Goal: Contribute content: Contribute content

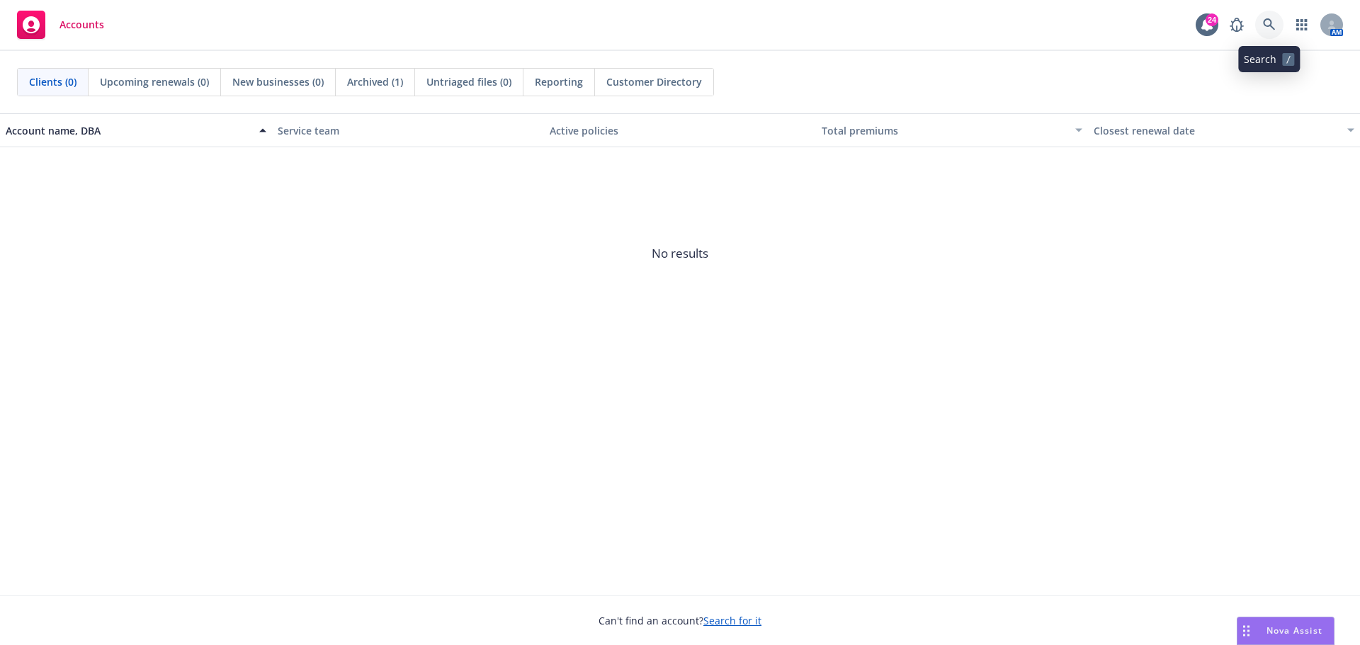
click at [1268, 14] on link at bounding box center [1269, 25] width 28 height 28
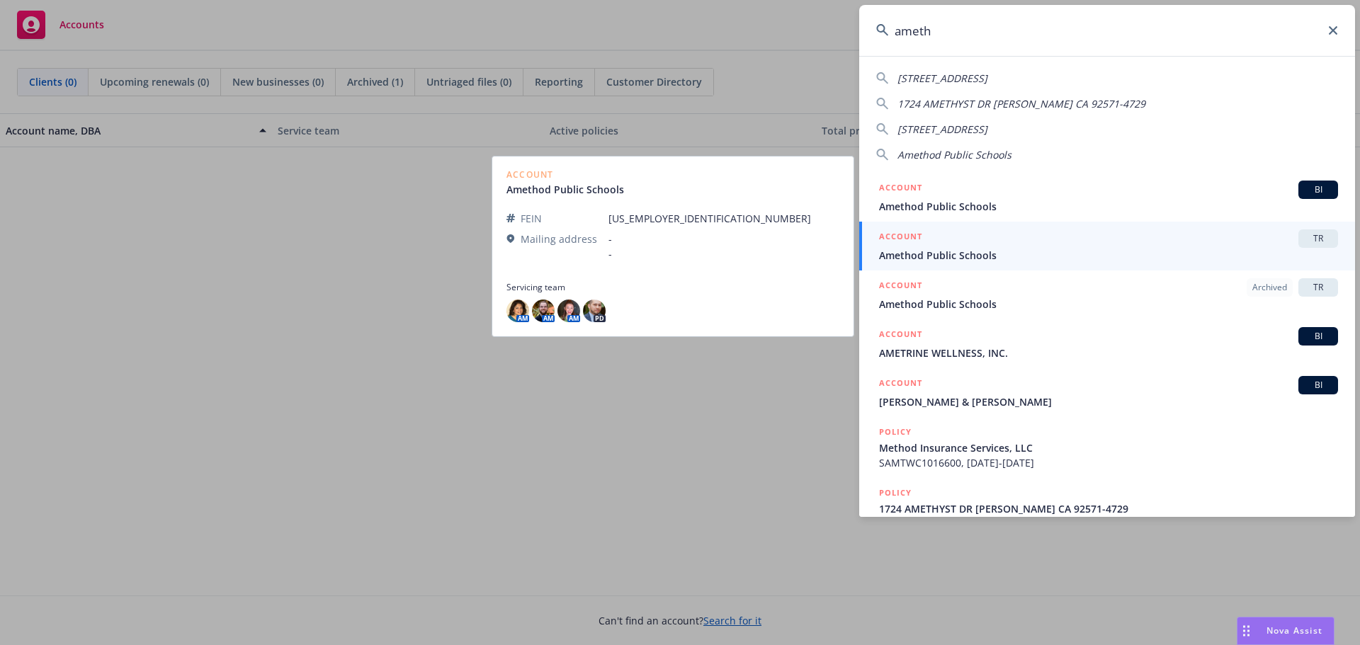
type input "ameth"
click at [1090, 255] on span "Amethod Public Schools" at bounding box center [1108, 255] width 459 height 15
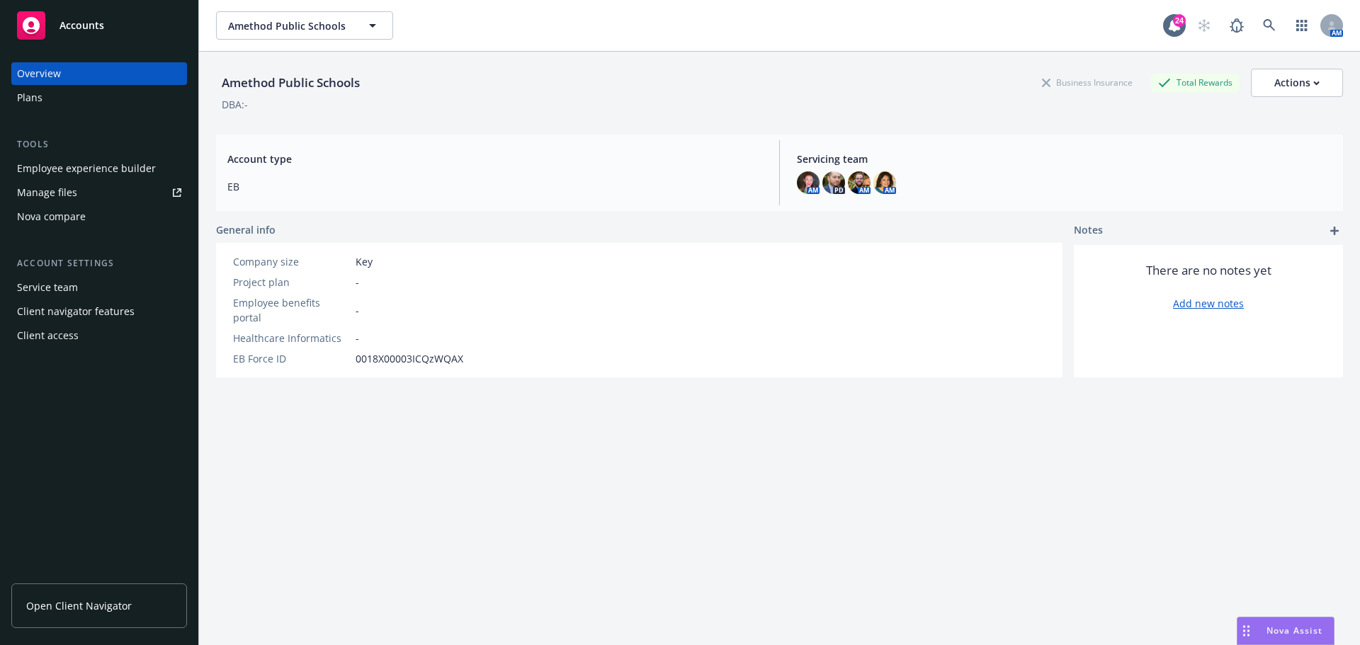
click at [56, 193] on div "Manage files" at bounding box center [47, 192] width 60 height 23
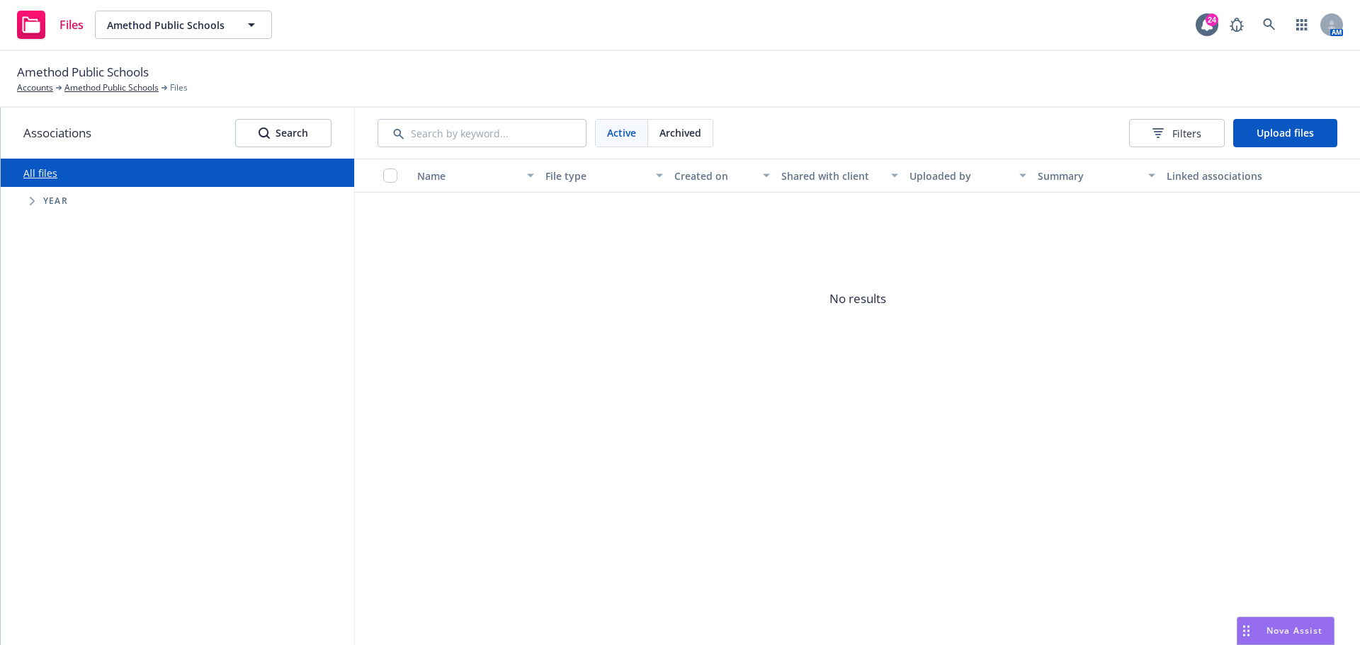
click at [38, 201] on span "Tree Example" at bounding box center [32, 201] width 23 height 23
click at [63, 395] on input "Tree Example" at bounding box center [68, 395] width 14 height 14
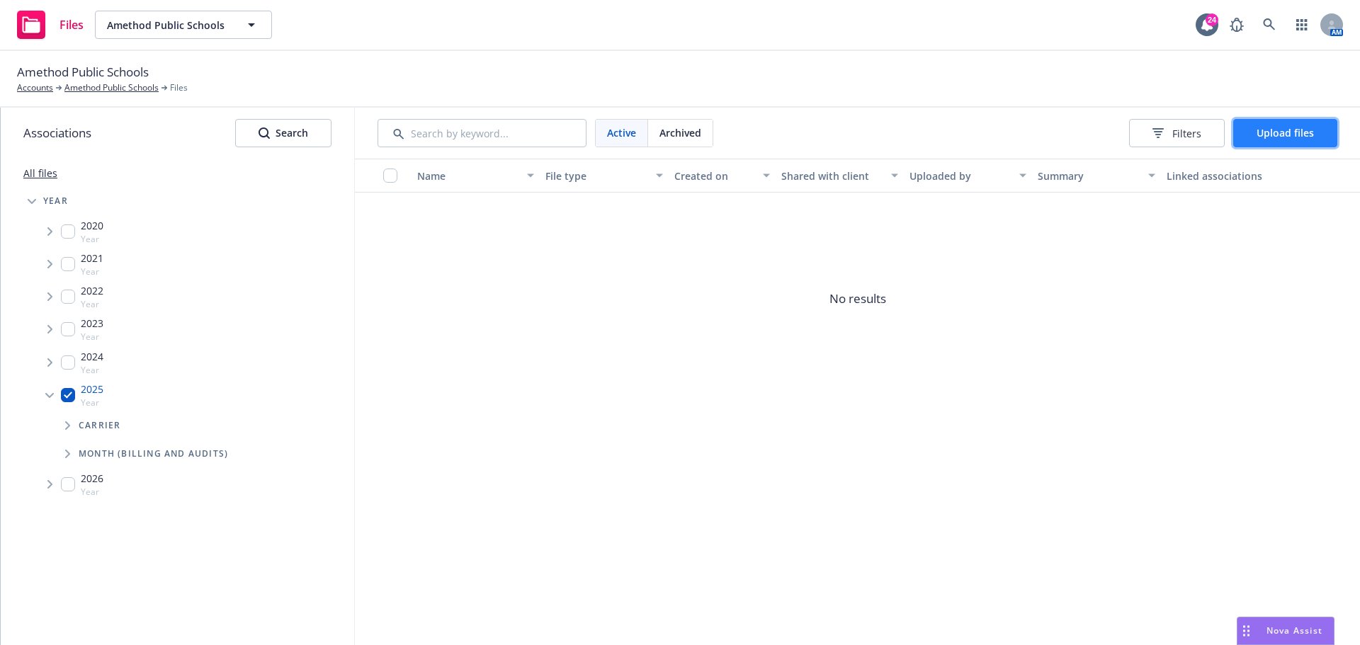
drag, startPoint x: 63, startPoint y: 393, endPoint x: 1293, endPoint y: 131, distance: 1257.6
click at [1293, 131] on span "Upload files" at bounding box center [1284, 132] width 57 height 13
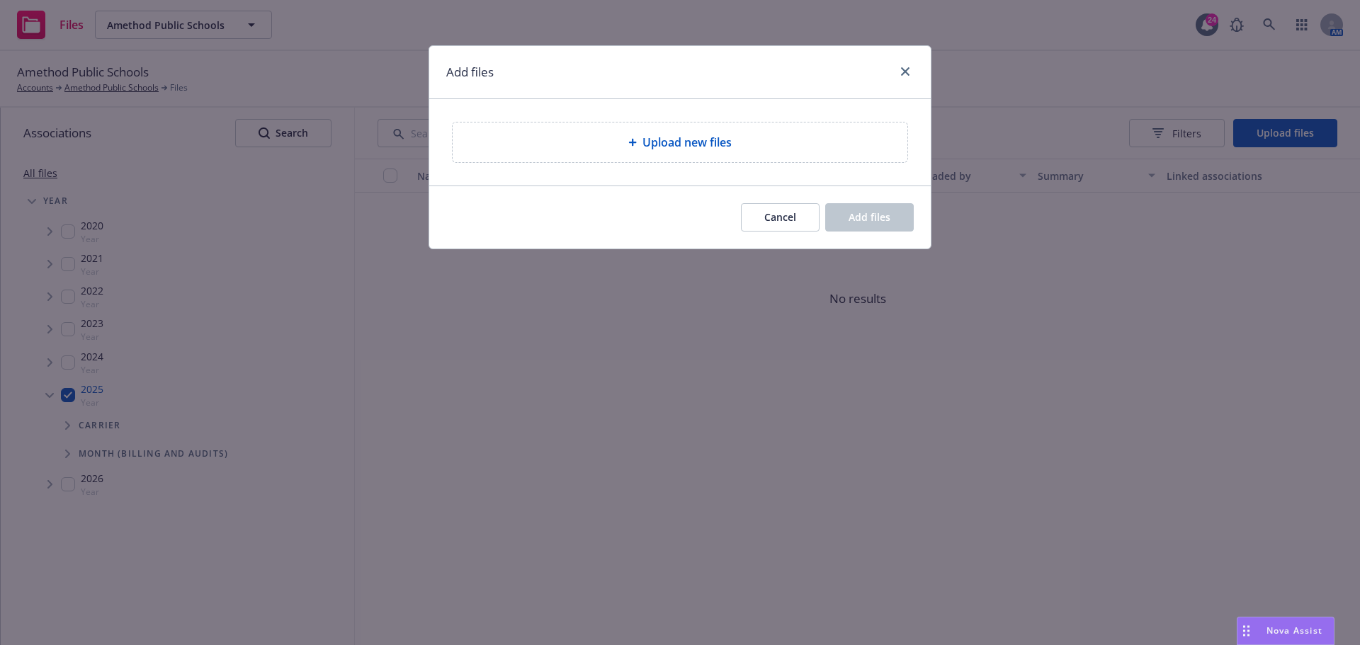
click at [717, 149] on span "Upload new files" at bounding box center [686, 142] width 89 height 17
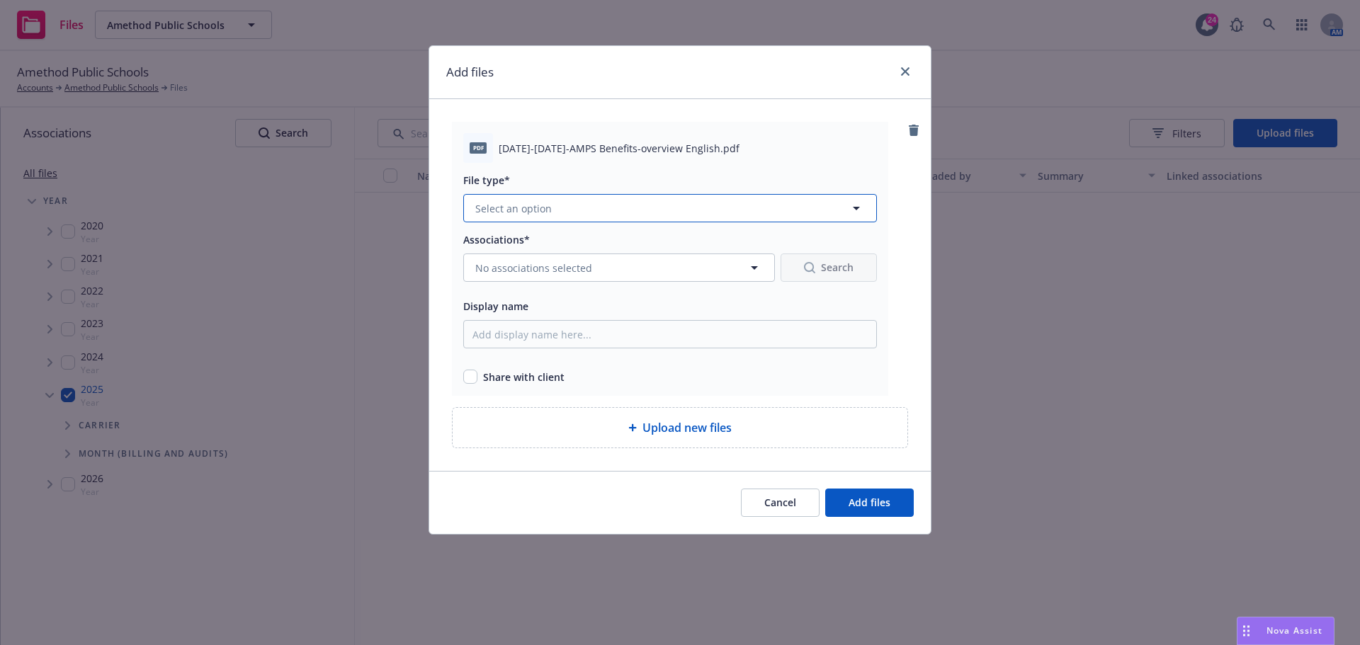
click at [591, 214] on button "Select an option" at bounding box center [670, 208] width 414 height 28
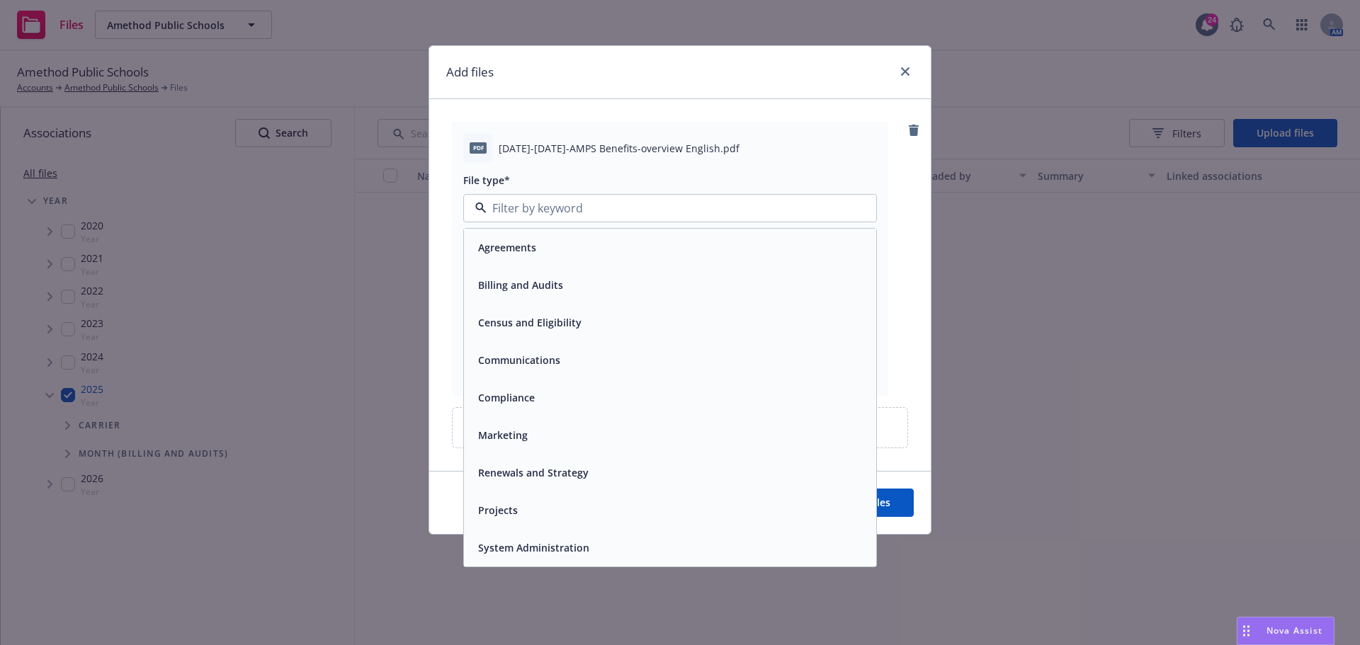
click at [561, 360] on div "Communications" at bounding box center [517, 360] width 91 height 21
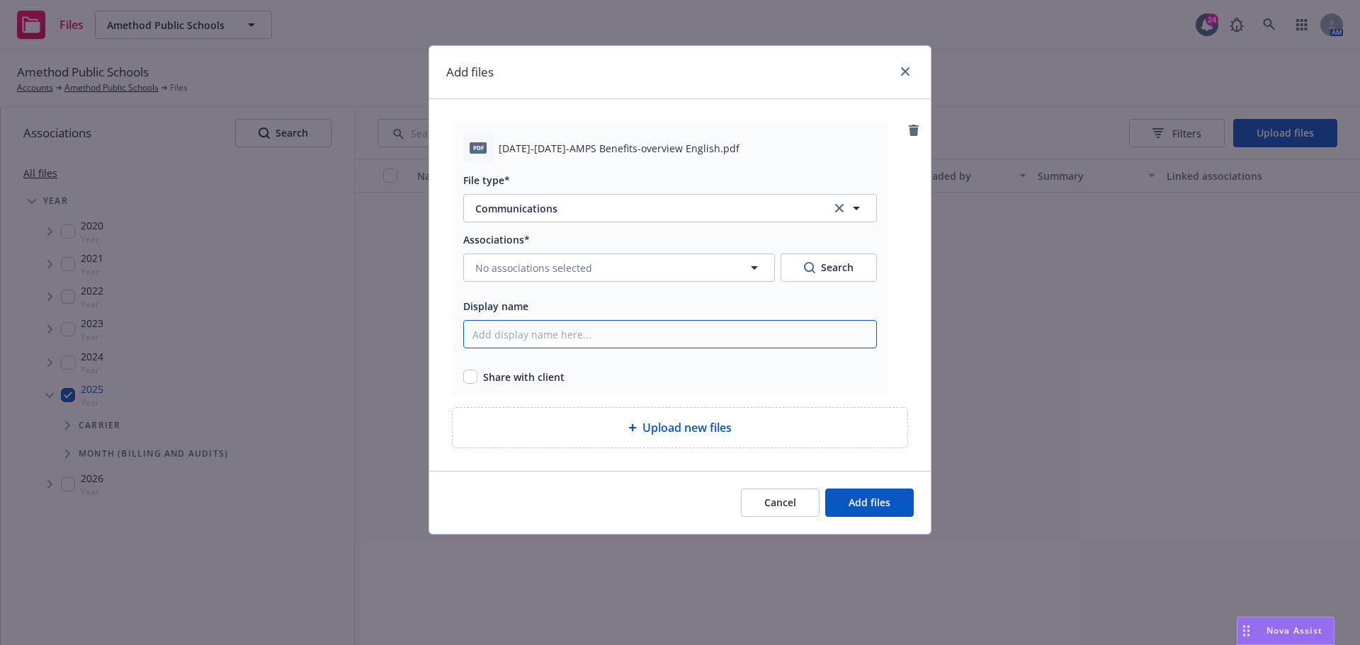
click at [586, 335] on input "Display name" at bounding box center [670, 334] width 414 height 28
type input "B"
type input "AMPS Benefit Guide"
click at [744, 262] on button "No associations selected" at bounding box center [619, 268] width 312 height 28
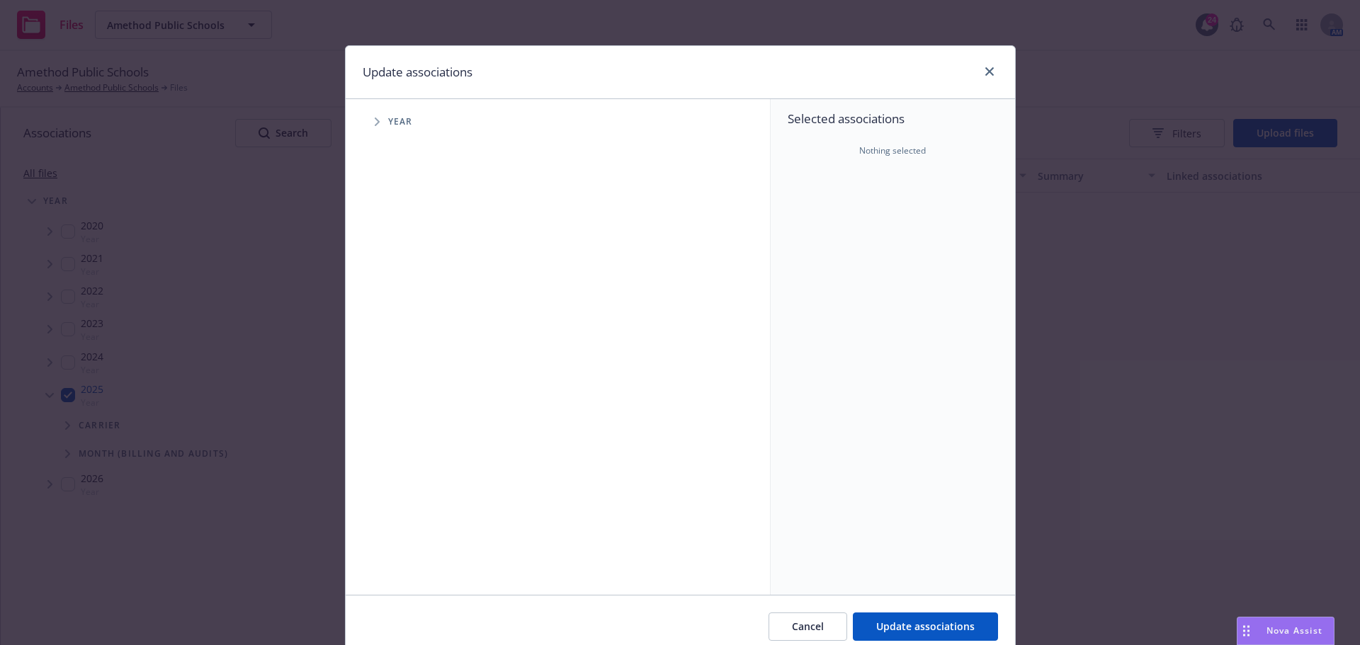
click at [379, 125] on span "Tree Example" at bounding box center [376, 121] width 23 height 23
click at [415, 310] on div "2025 Year" at bounding box center [427, 315] width 42 height 27
checkbox input "true"
click at [921, 622] on span "Update associations" at bounding box center [925, 626] width 98 height 13
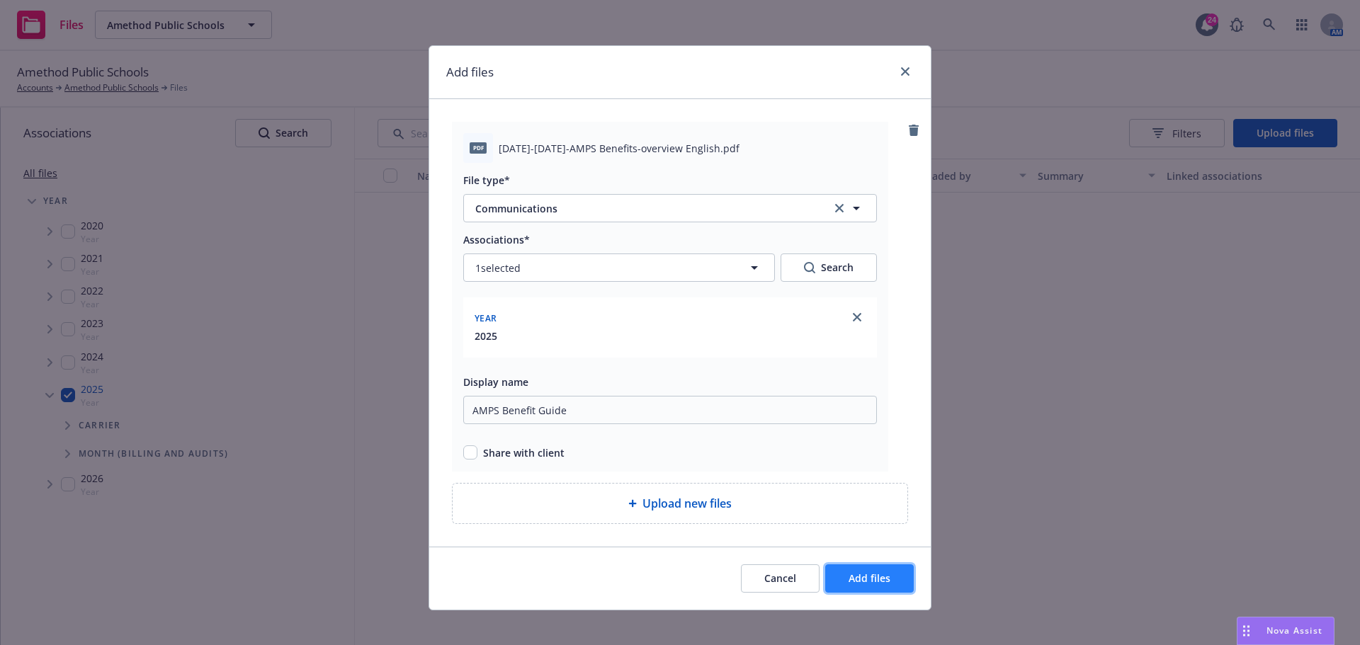
click at [875, 581] on span "Add files" at bounding box center [869, 577] width 42 height 13
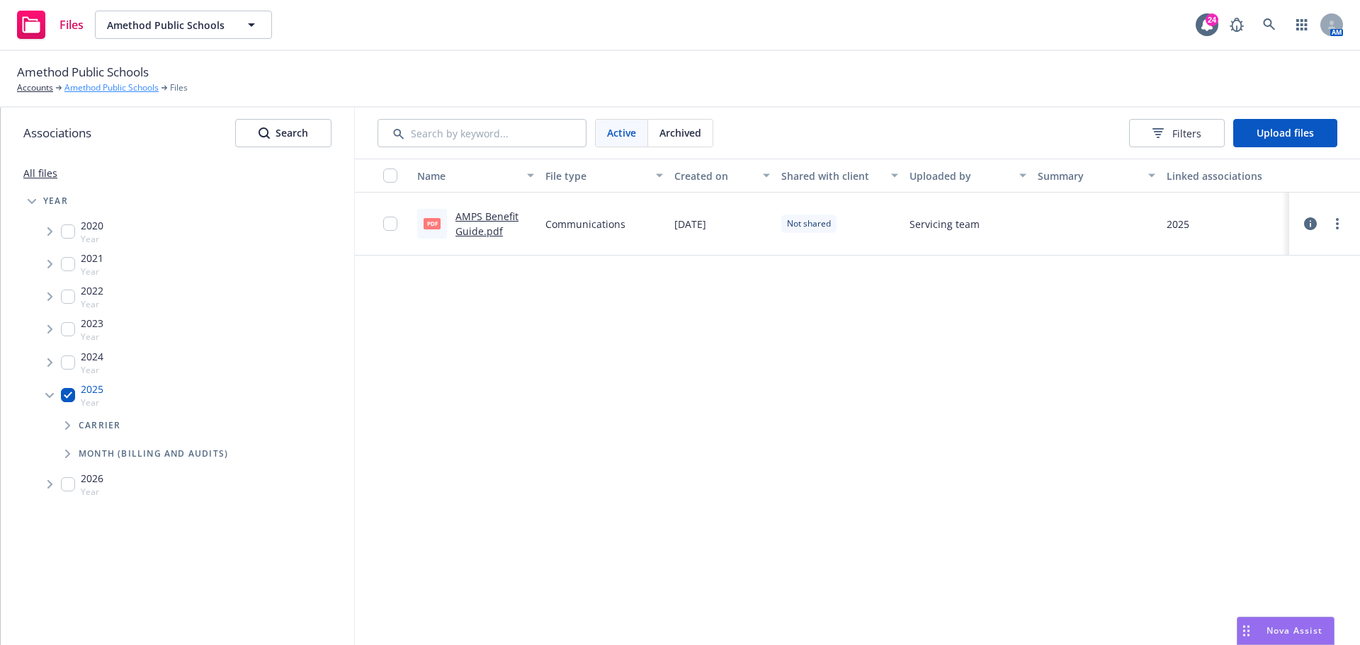
click at [135, 86] on link "Amethod Public Schools" at bounding box center [111, 87] width 94 height 13
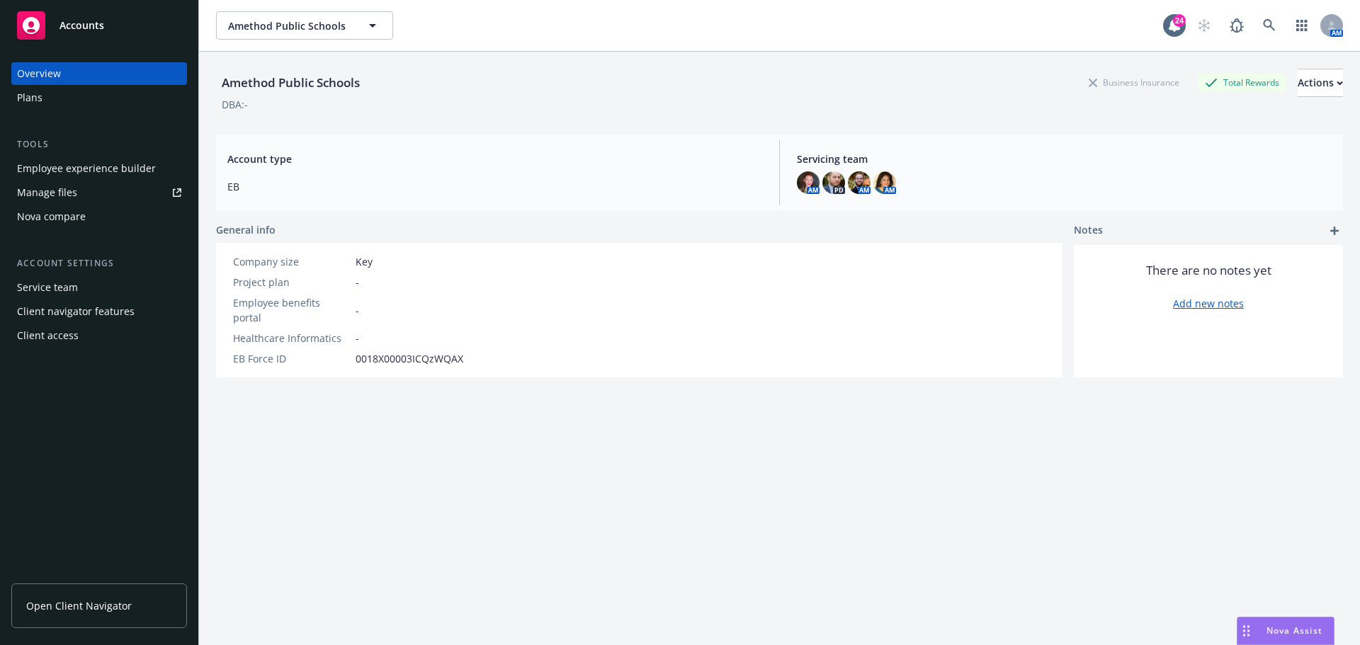
click at [57, 190] on div "Manage files" at bounding box center [47, 192] width 60 height 23
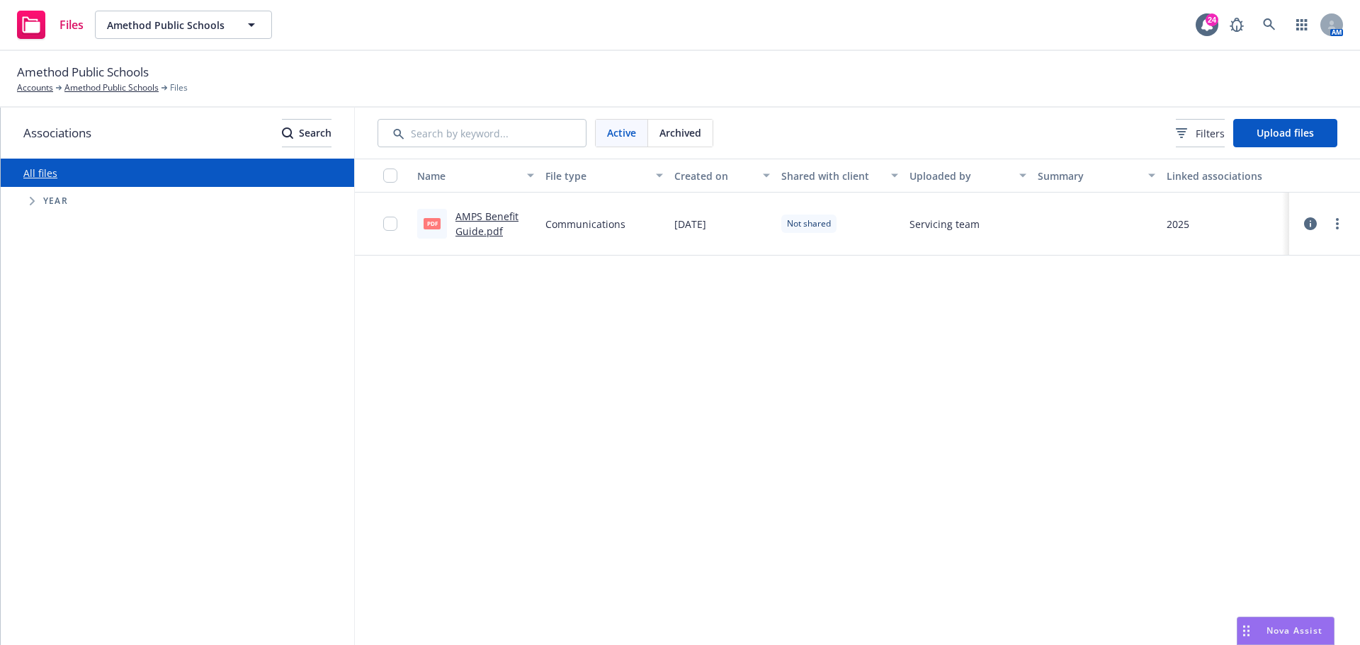
click at [36, 198] on span "Tree Example" at bounding box center [32, 201] width 23 height 23
click at [47, 397] on span "Tree Example" at bounding box center [49, 395] width 23 height 23
click at [392, 224] on input "checkbox" at bounding box center [390, 224] width 14 height 14
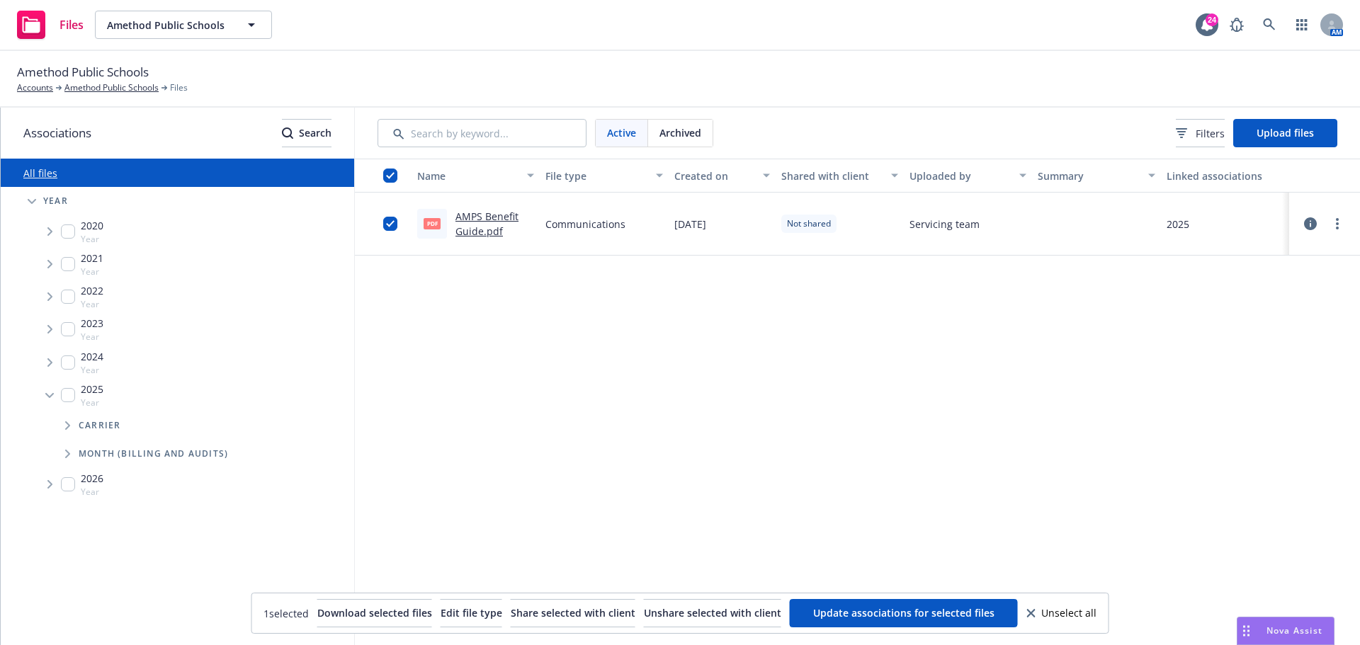
drag, startPoint x: 89, startPoint y: 392, endPoint x: 119, endPoint y: 410, distance: 34.6
click at [125, 414] on div "Carrier" at bounding box center [202, 425] width 304 height 28
drag, startPoint x: 45, startPoint y: 396, endPoint x: 154, endPoint y: 428, distance: 114.5
click at [154, 428] on div "Carrier" at bounding box center [202, 425] width 304 height 28
click at [994, 608] on span "Update associations for selected files" at bounding box center [903, 612] width 181 height 13
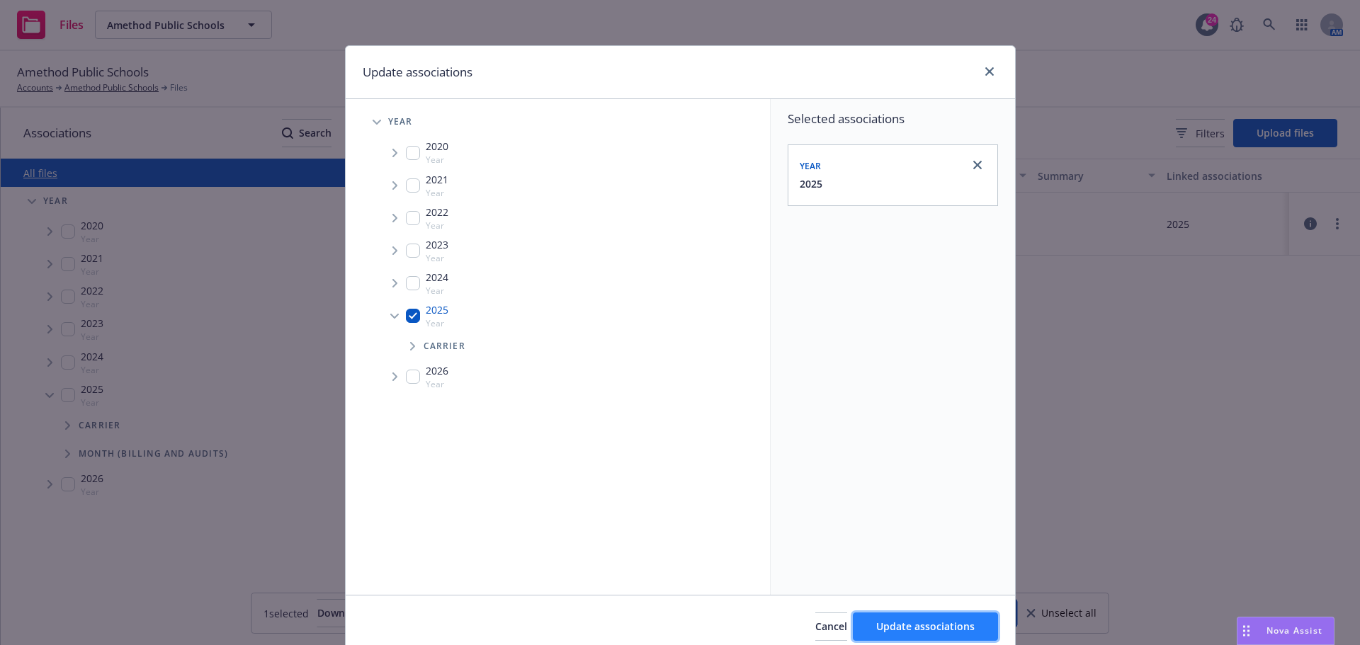
click at [887, 624] on span "Update associations" at bounding box center [925, 626] width 98 height 13
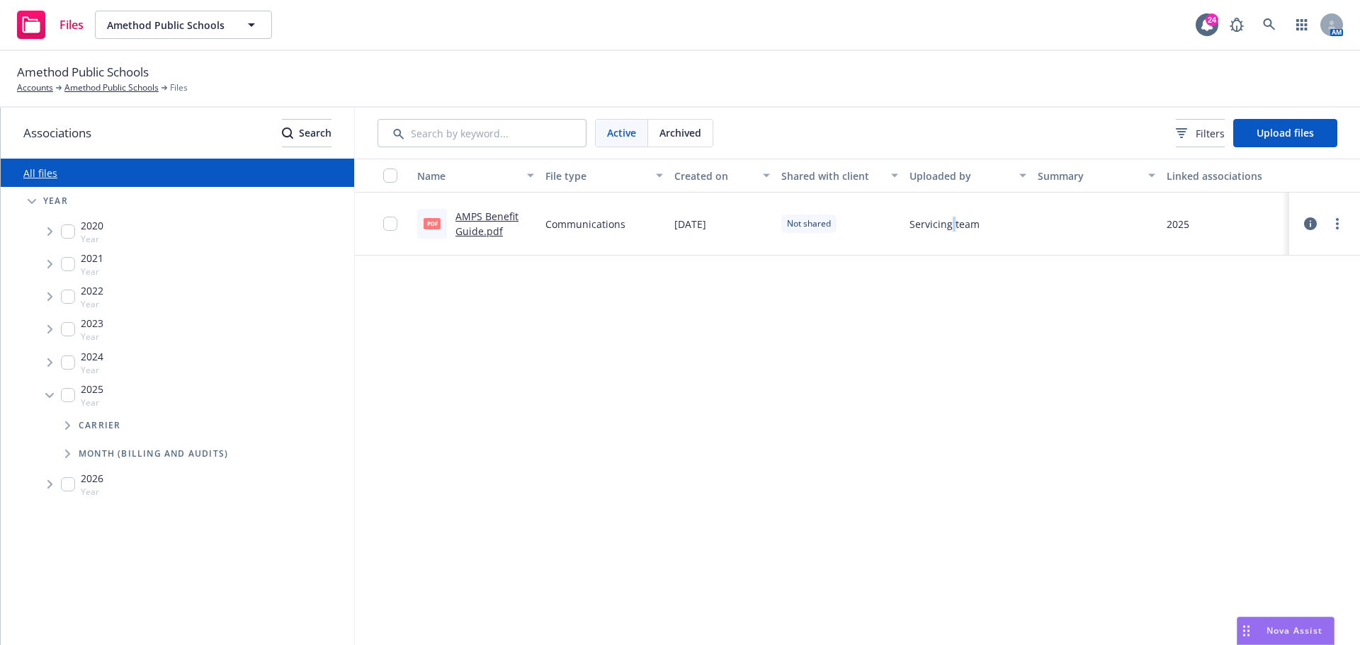
click at [953, 448] on div "Name File type Created on Shared with client Uploaded by Summary Linked associa…" at bounding box center [857, 402] width 1005 height 486
click at [49, 399] on span "Tree Example" at bounding box center [49, 395] width 23 height 23
click at [44, 360] on span "Tree Example" at bounding box center [49, 362] width 23 height 23
click at [1286, 632] on span "Nova Assist" at bounding box center [1294, 631] width 56 height 12
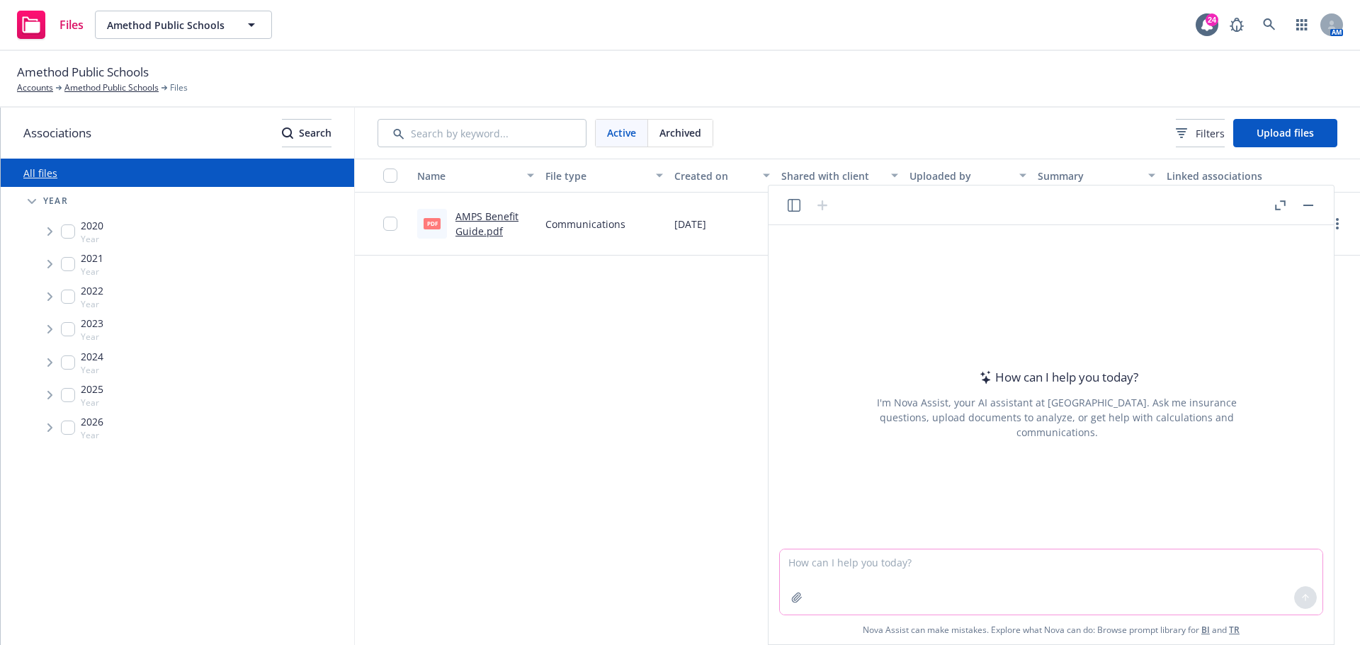
click at [1047, 574] on textarea at bounding box center [1051, 582] width 542 height 65
type textarea "How to create a folder within the Year?"
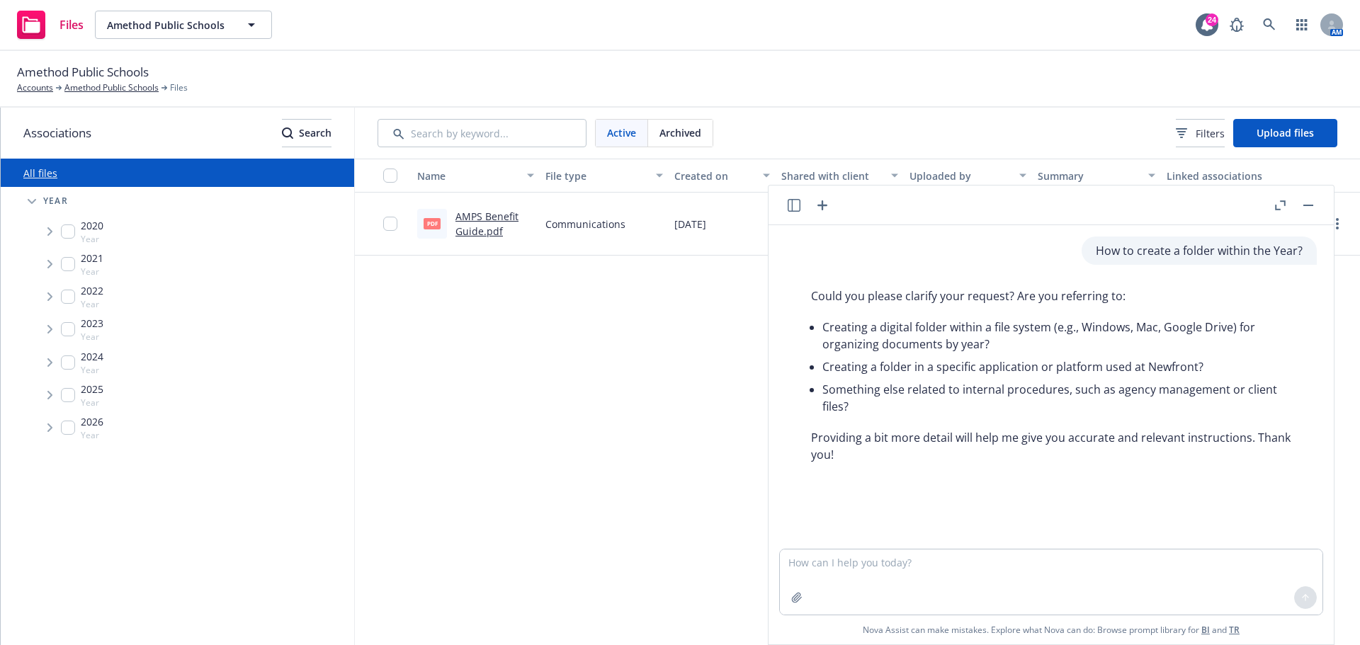
click at [1309, 205] on icon "button" at bounding box center [1308, 205] width 10 height 1
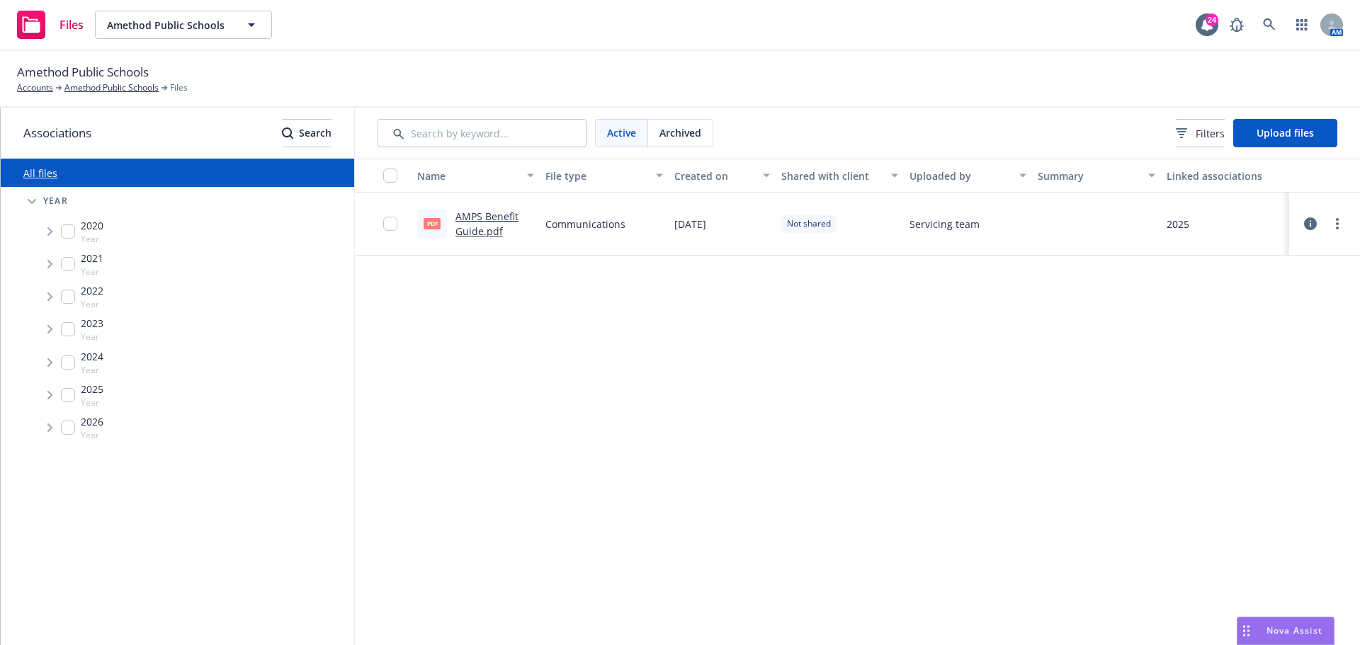
click at [634, 132] on span "Active" at bounding box center [621, 132] width 29 height 15
click at [700, 399] on div "Name File type Created on Shared with client Uploaded by Summary Linked associa…" at bounding box center [857, 402] width 1005 height 486
click at [1194, 142] on button "Filters" at bounding box center [1199, 133] width 49 height 28
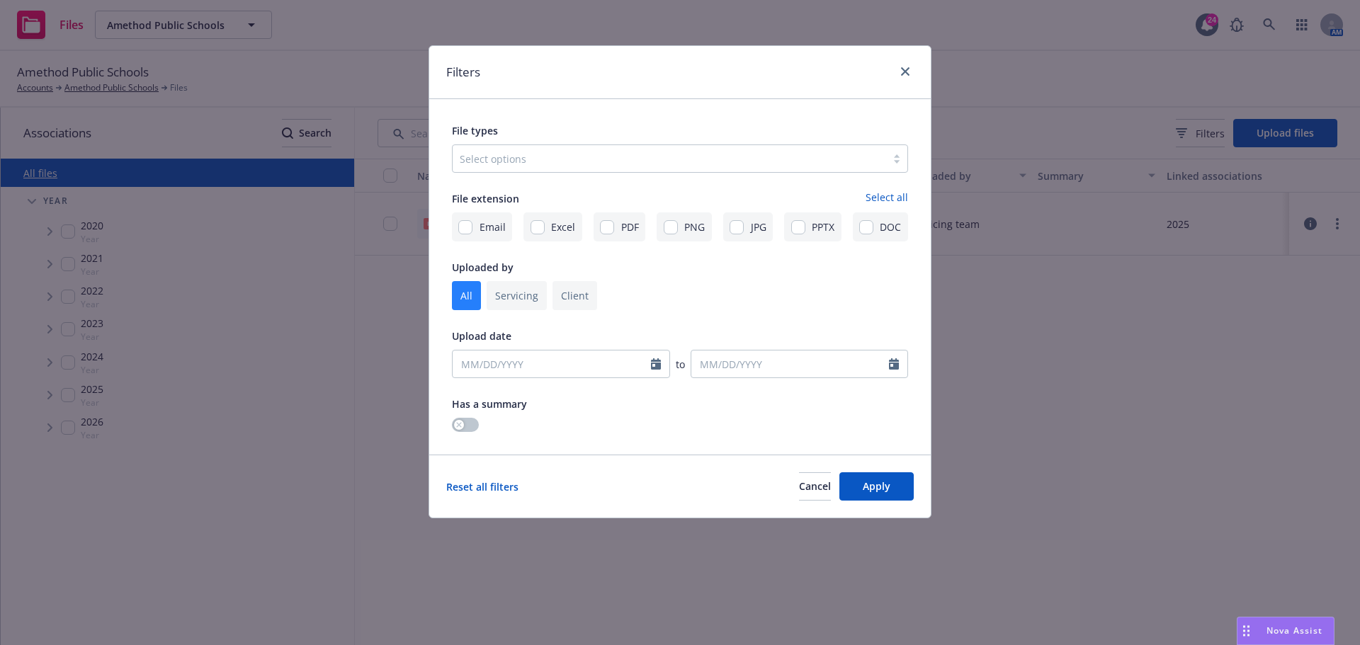
click at [894, 163] on div at bounding box center [896, 158] width 21 height 11
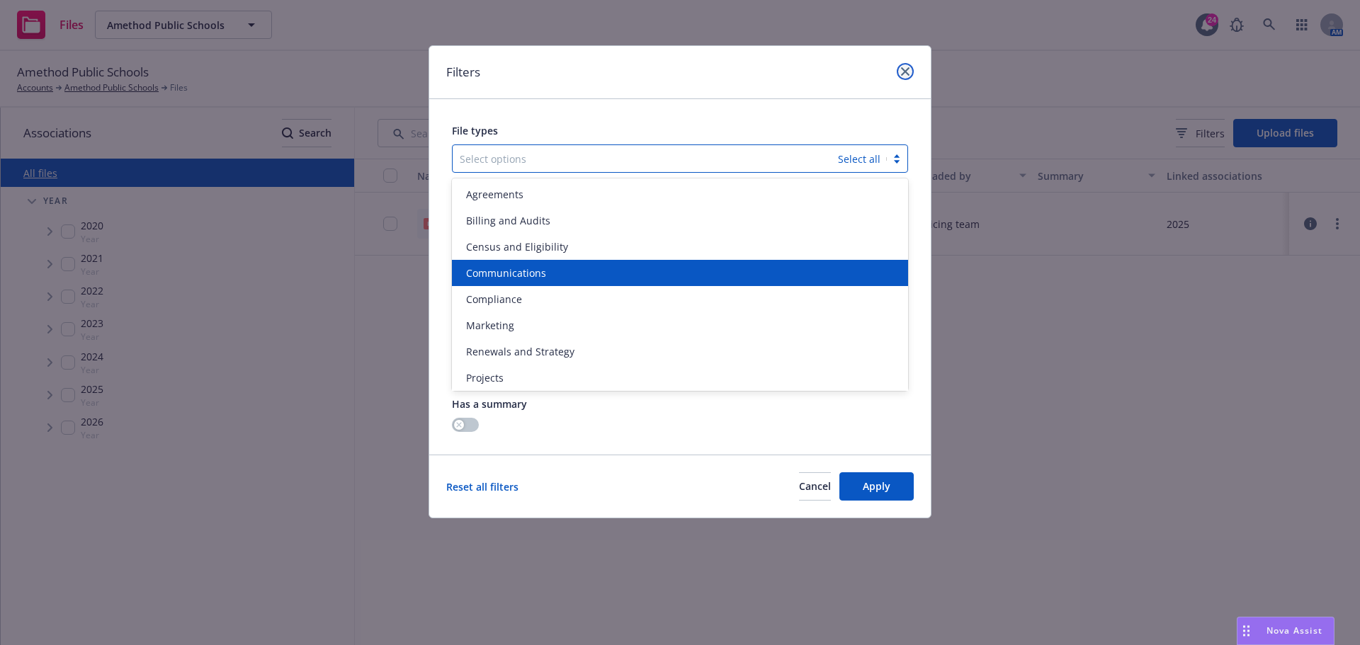
click at [906, 69] on icon "close" at bounding box center [905, 71] width 8 height 8
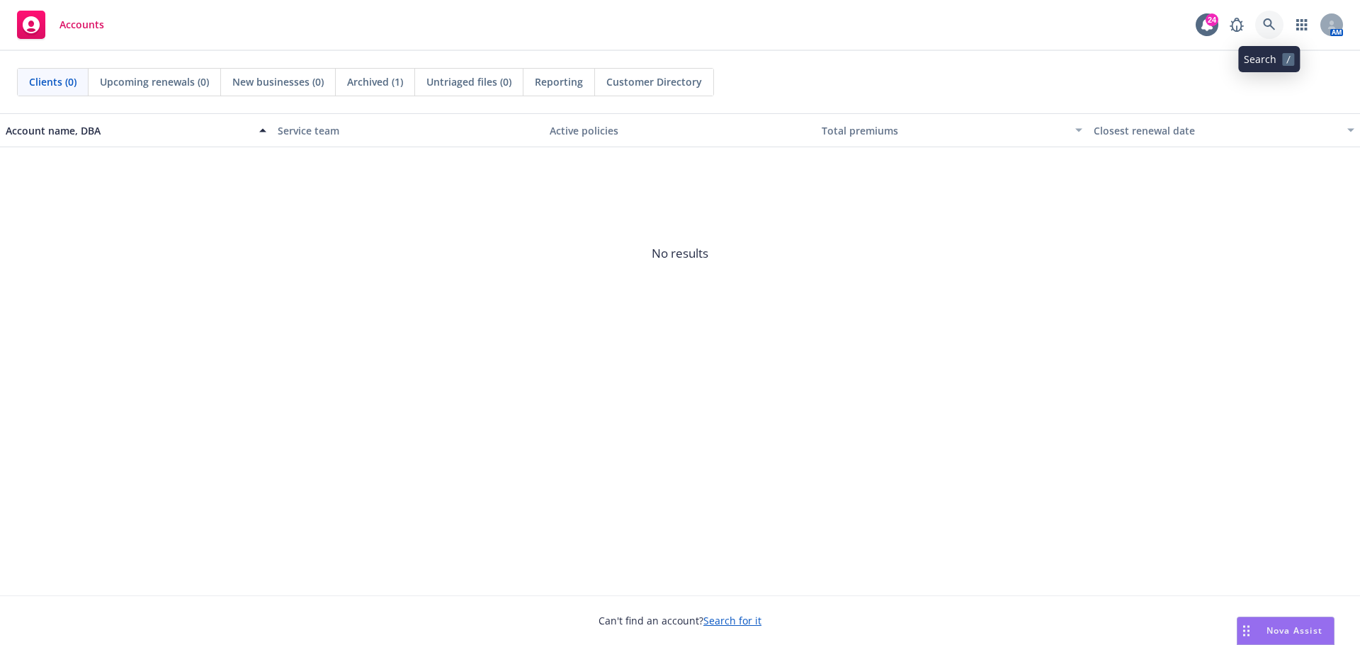
click at [1265, 20] on icon at bounding box center [1269, 24] width 12 height 12
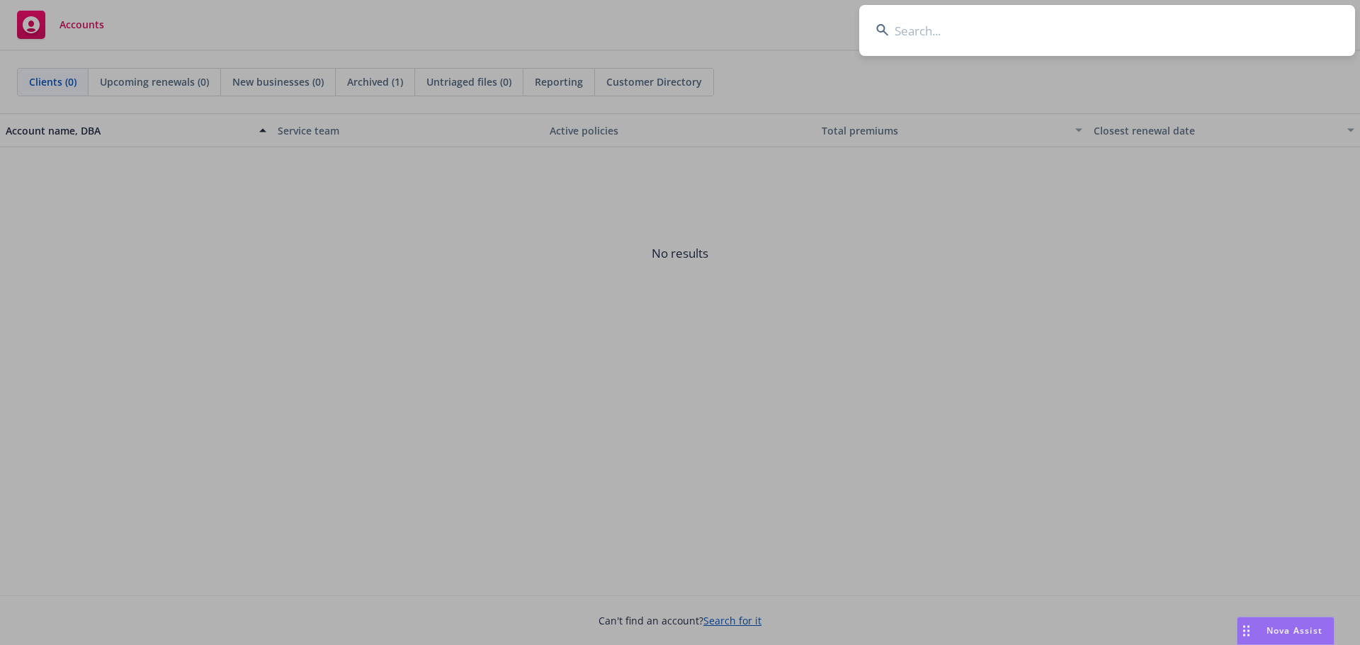
click at [993, 28] on input at bounding box center [1107, 30] width 496 height 51
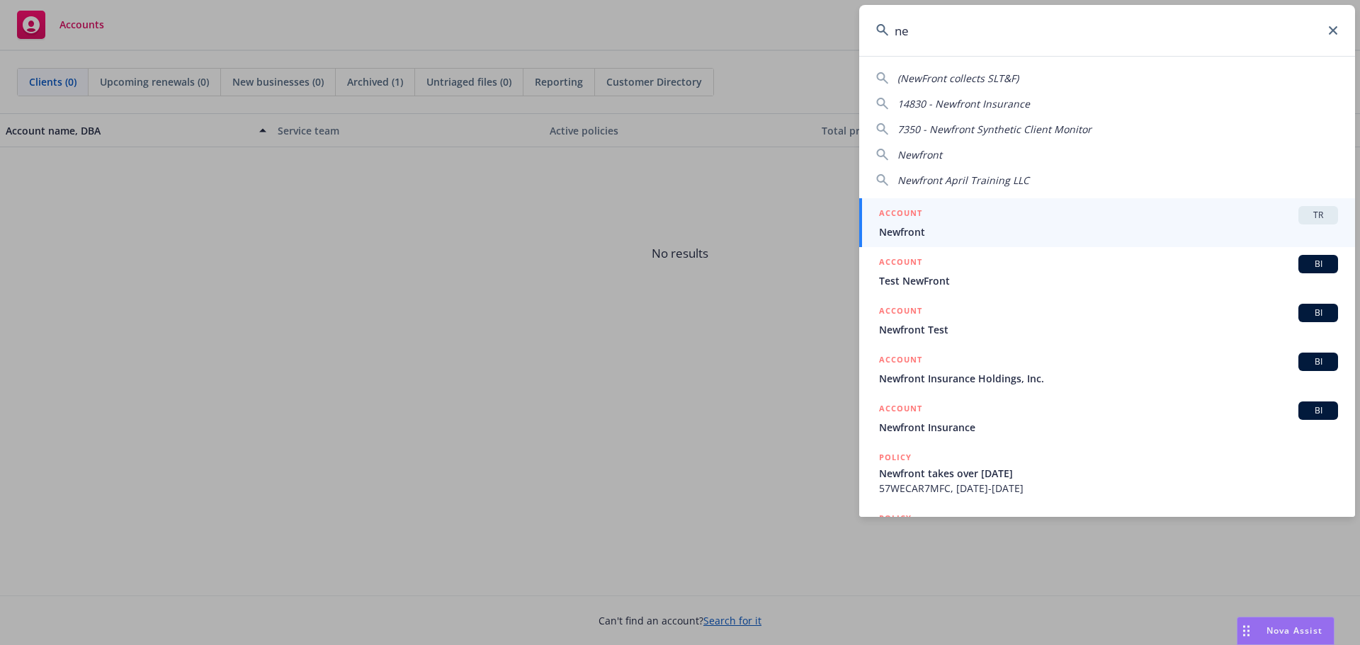
type input "n"
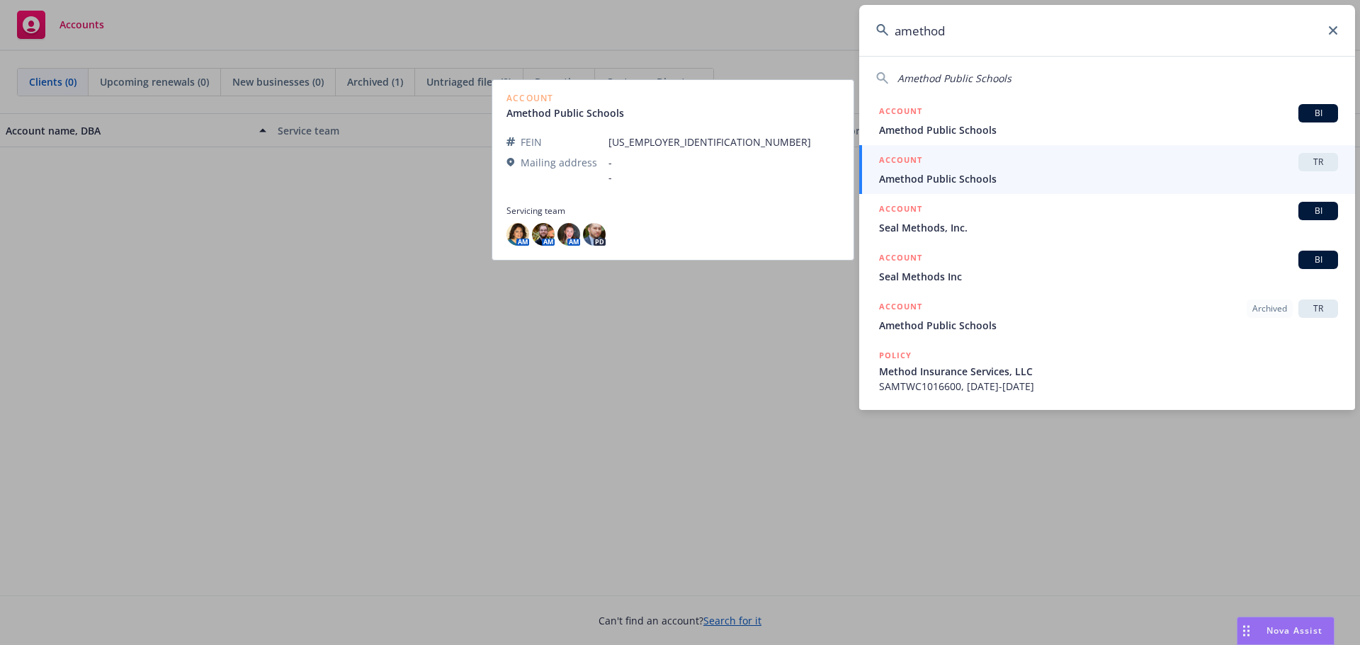
type input "amethod"
click at [987, 179] on span "Amethod Public Schools" at bounding box center [1108, 178] width 459 height 15
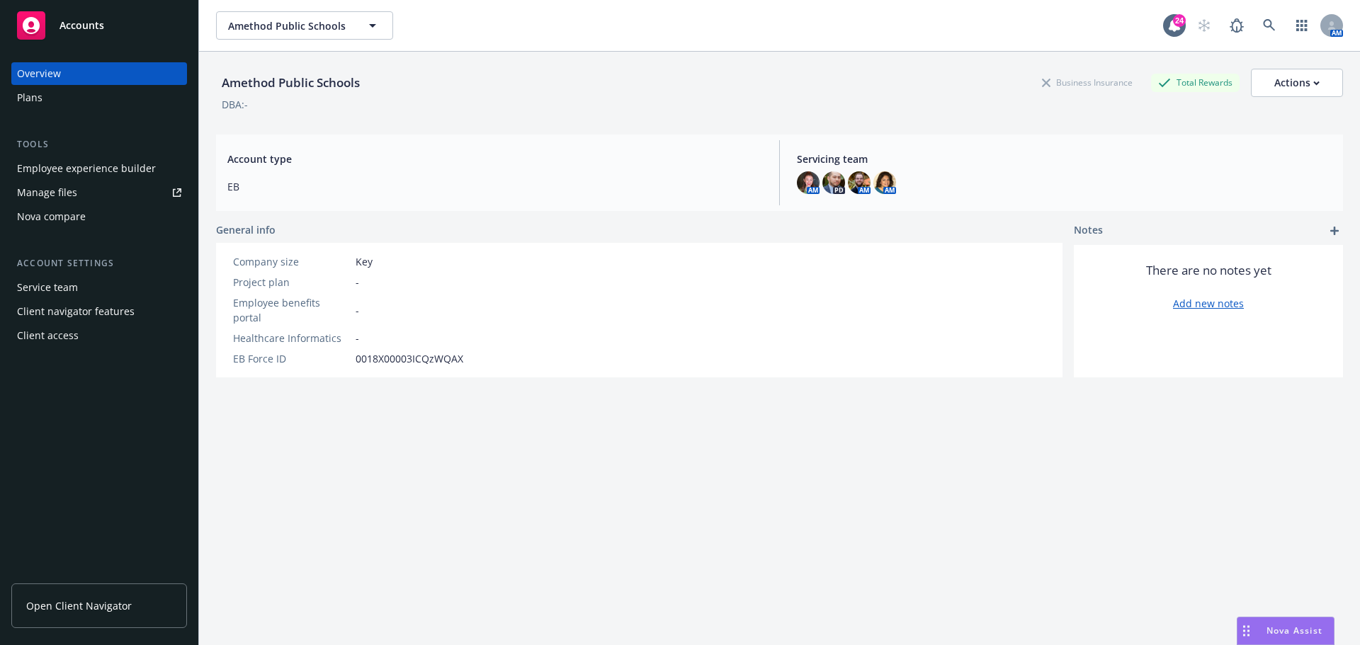
click at [63, 335] on div "Client access" at bounding box center [48, 335] width 62 height 23
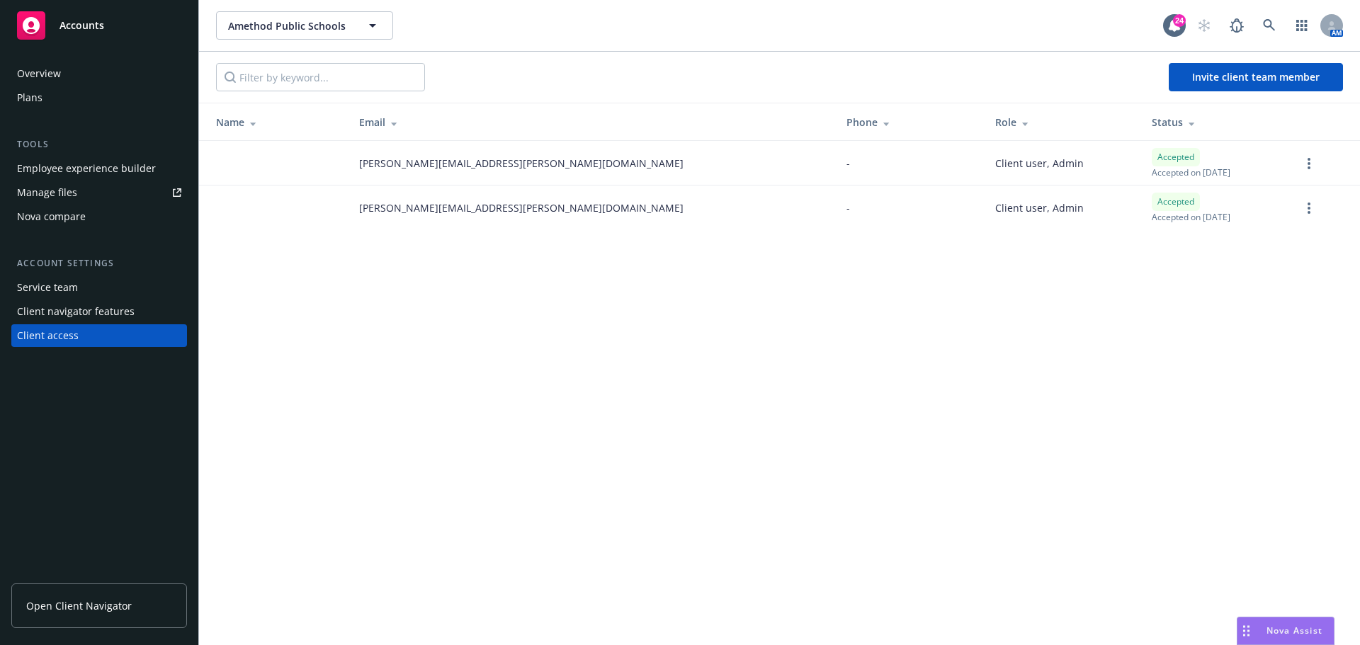
click at [101, 306] on div "Client navigator features" at bounding box center [76, 311] width 118 height 23
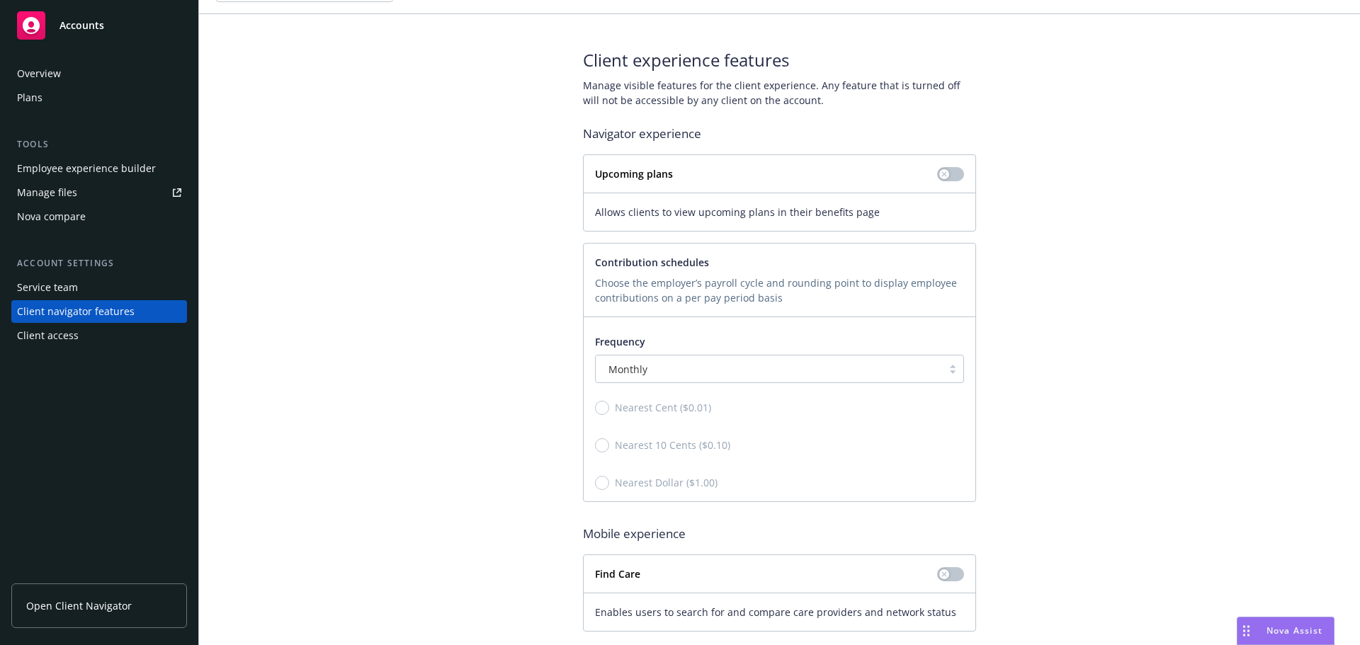
scroll to position [58, 0]
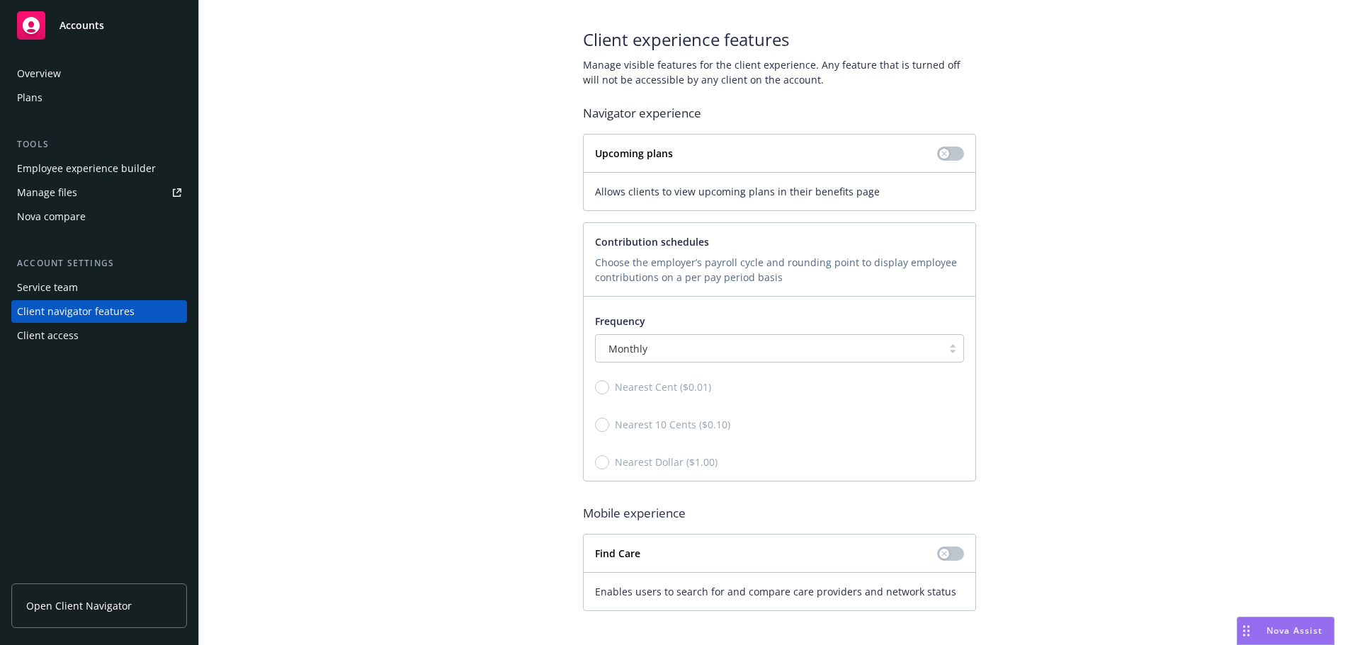
click at [47, 198] on div "Manage files" at bounding box center [47, 192] width 60 height 23
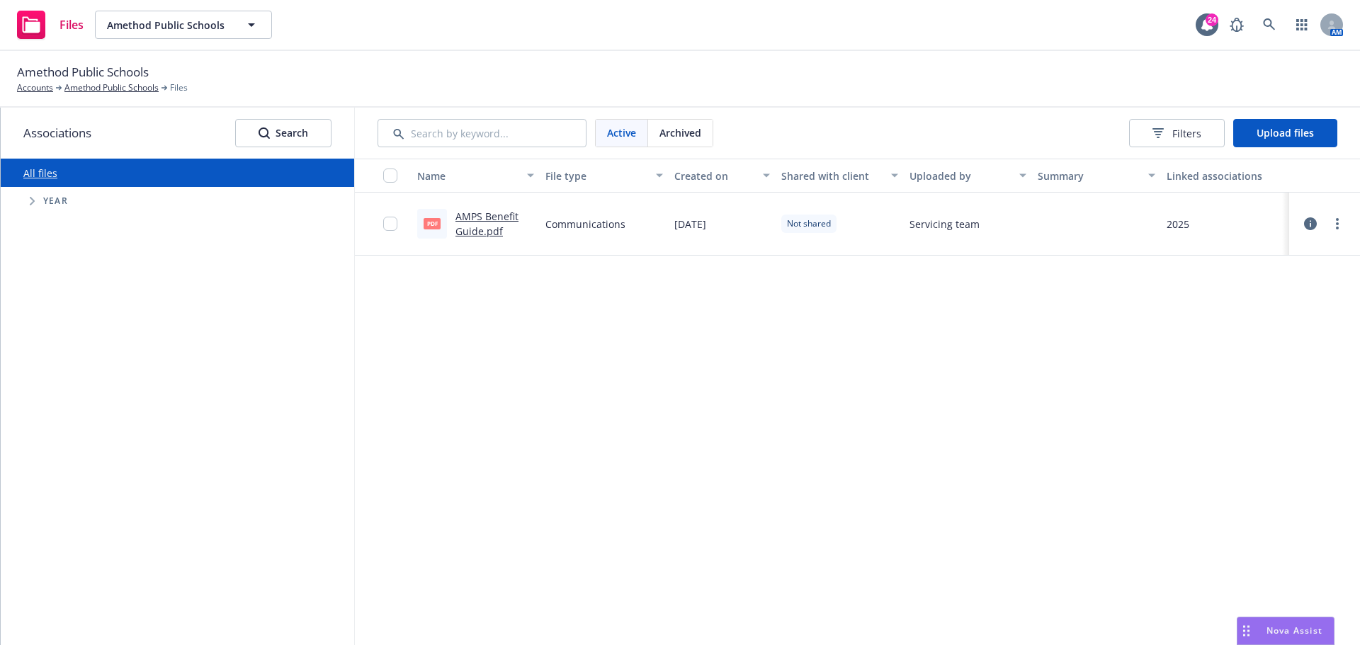
click at [38, 200] on span "Tree Example" at bounding box center [32, 201] width 23 height 23
click at [55, 397] on span "Tree Example" at bounding box center [49, 395] width 23 height 23
